Goal: Information Seeking & Learning: Learn about a topic

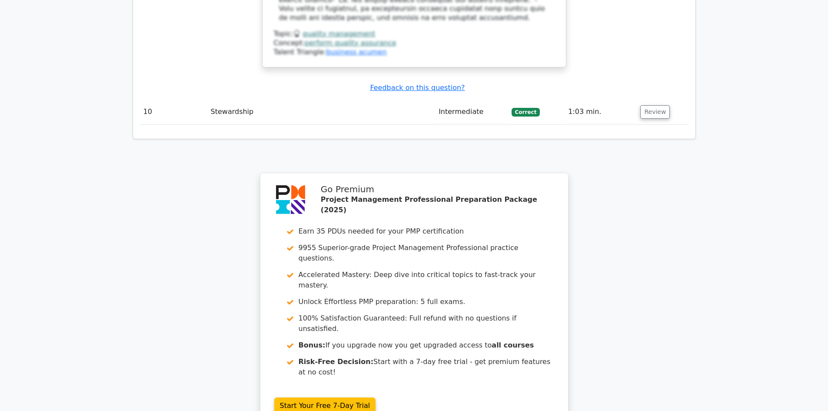
scroll to position [2397, 0]
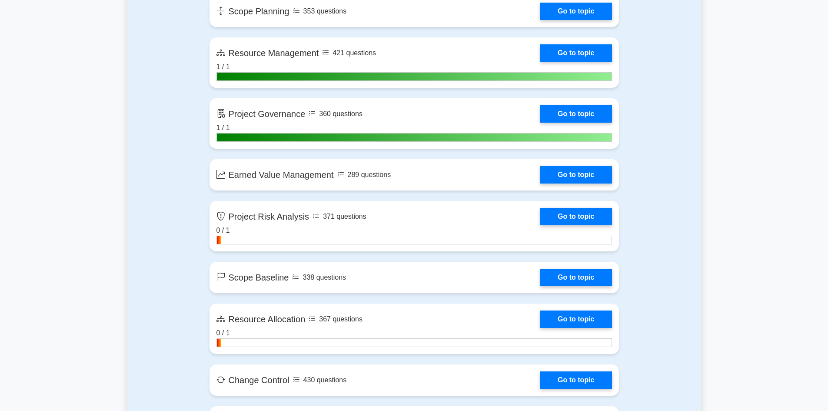
scroll to position [1434, 0]
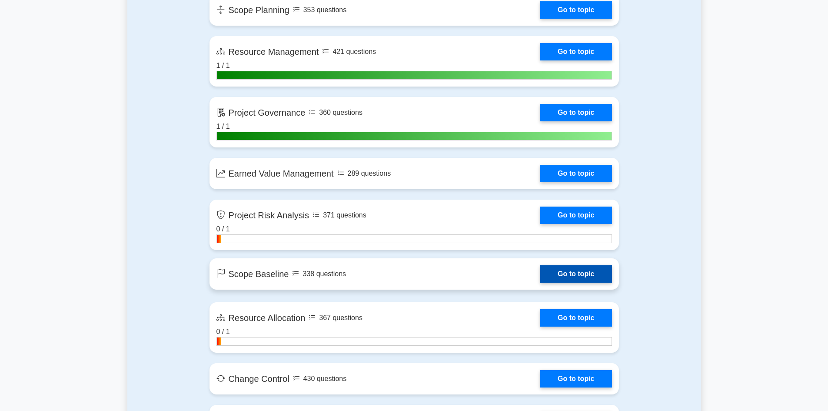
click at [573, 276] on link "Go to topic" at bounding box center [575, 273] width 71 height 17
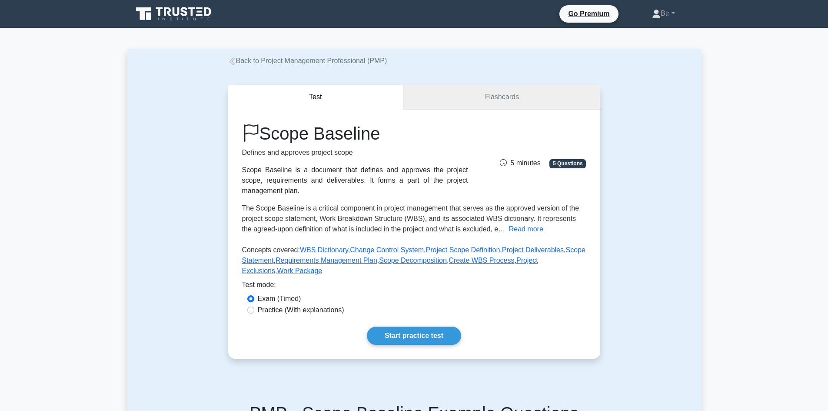
click at [484, 91] on link "Flashcards" at bounding box center [501, 97] width 196 height 25
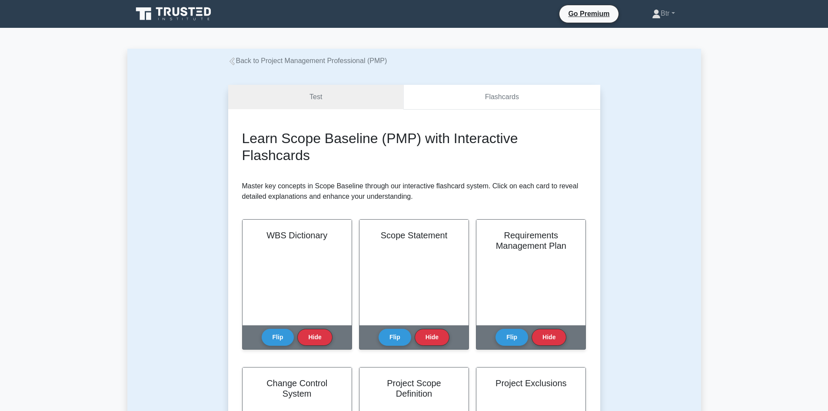
click at [533, 96] on link "Flashcards" at bounding box center [501, 97] width 196 height 25
click at [274, 337] on button "Flip" at bounding box center [278, 334] width 33 height 17
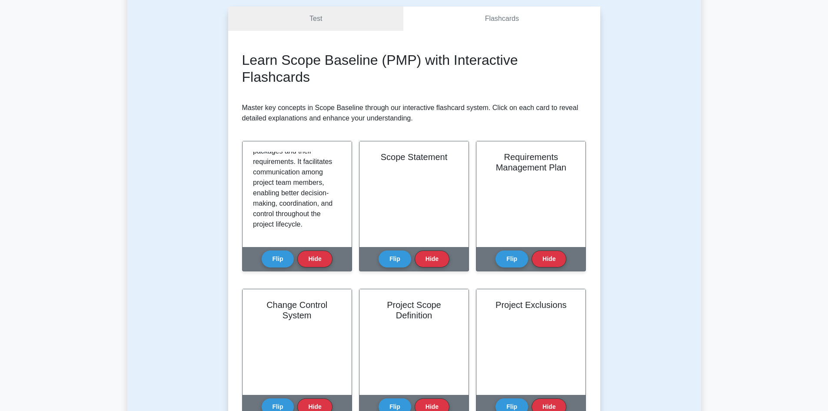
scroll to position [87, 0]
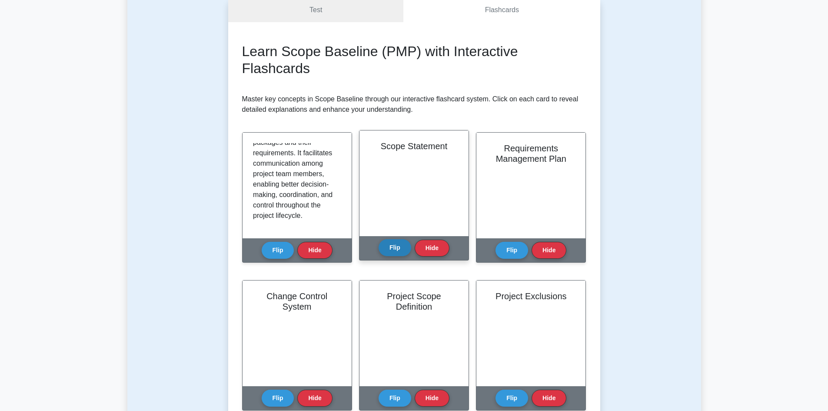
click at [394, 248] on button "Flip" at bounding box center [394, 247] width 33 height 17
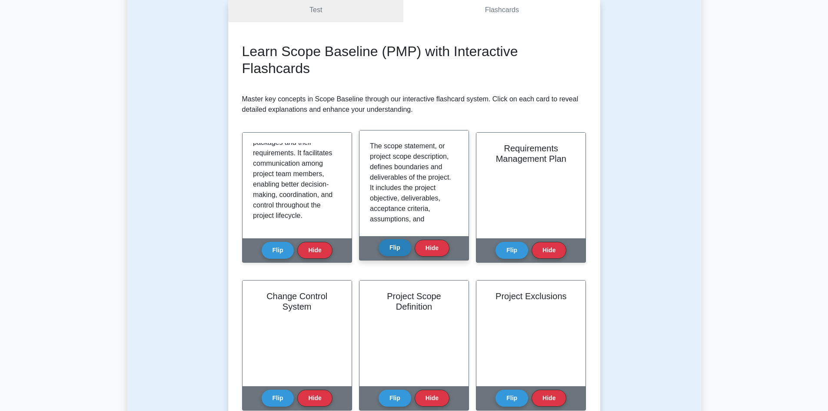
click at [395, 244] on button "Flip" at bounding box center [394, 247] width 33 height 17
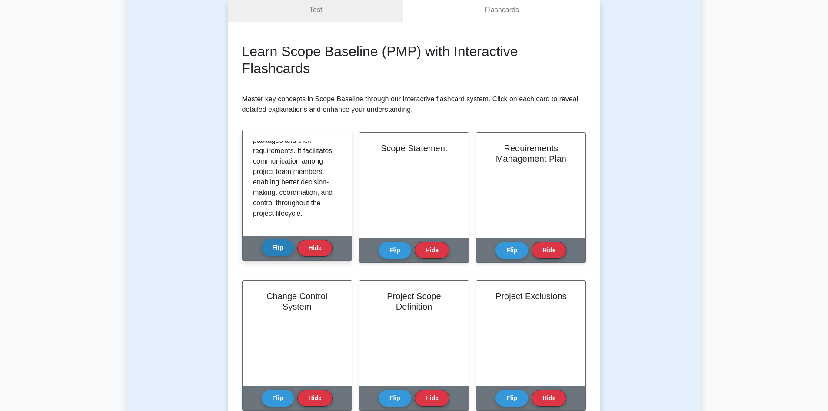
click at [268, 243] on button "Flip" at bounding box center [278, 247] width 33 height 17
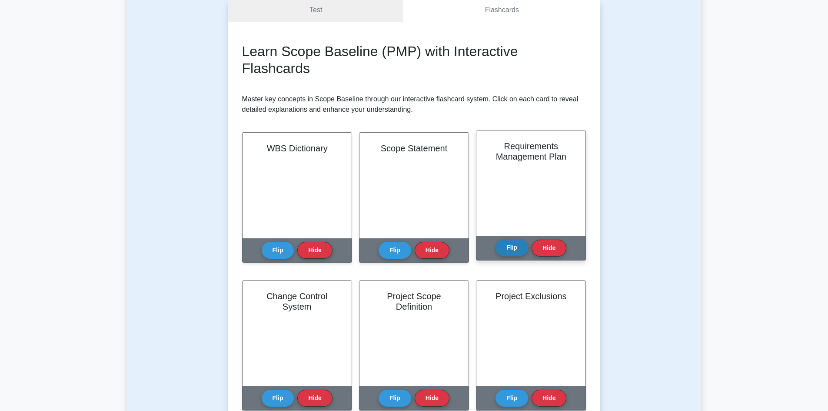
click at [520, 249] on button "Flip" at bounding box center [511, 247] width 33 height 17
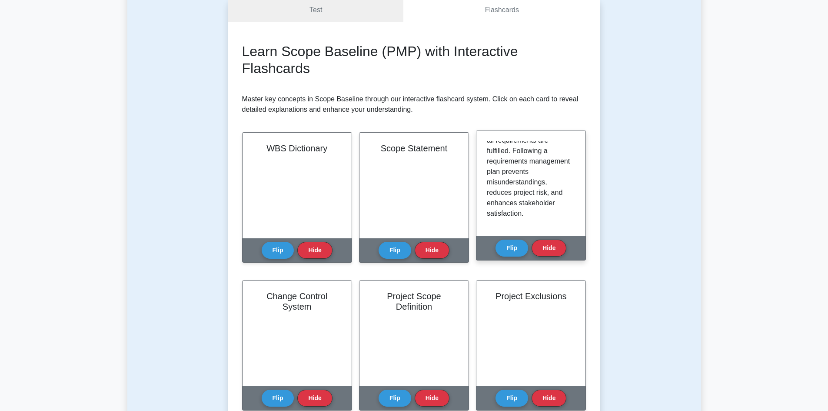
scroll to position [318, 0]
click at [511, 250] on button "Flip" at bounding box center [511, 247] width 33 height 17
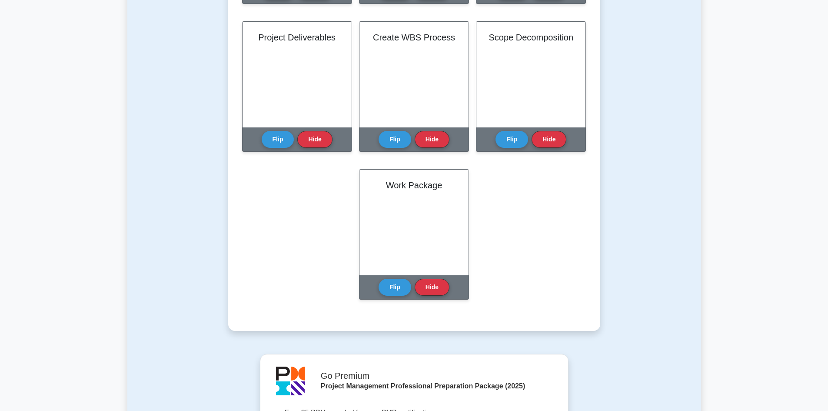
scroll to position [521, 0]
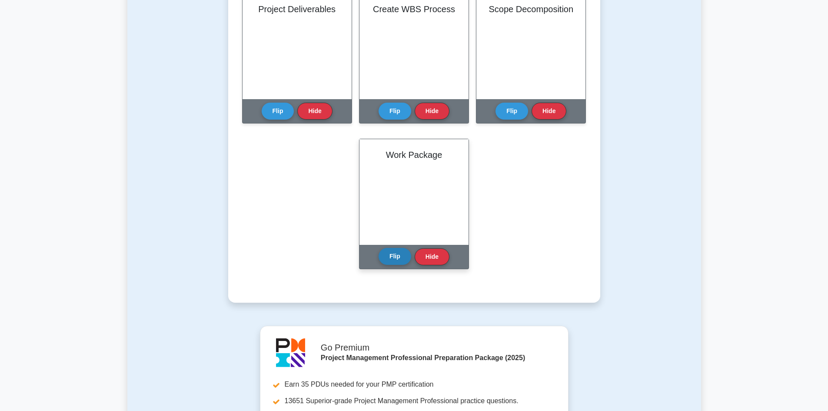
click at [391, 256] on button "Flip" at bounding box center [394, 256] width 33 height 17
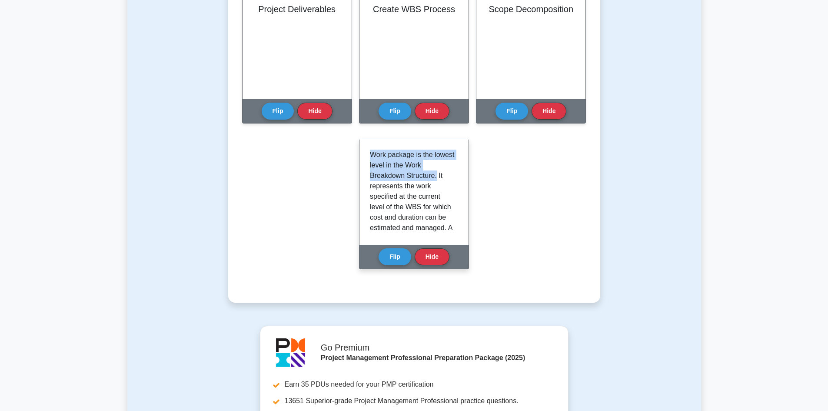
drag, startPoint x: 435, startPoint y: 177, endPoint x: 367, endPoint y: 156, distance: 70.9
click at [367, 156] on div "Work package is the lowest level in the Work Breakdown Structure. It represents…" at bounding box center [413, 192] width 109 height 106
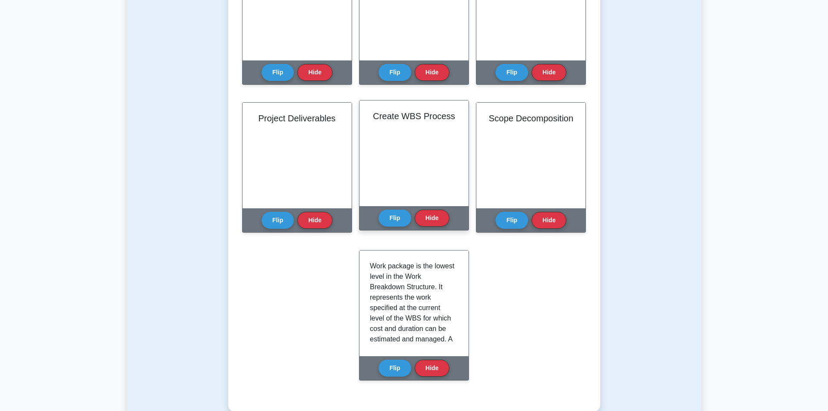
scroll to position [391, 0]
